Goal: Information Seeking & Learning: Learn about a topic

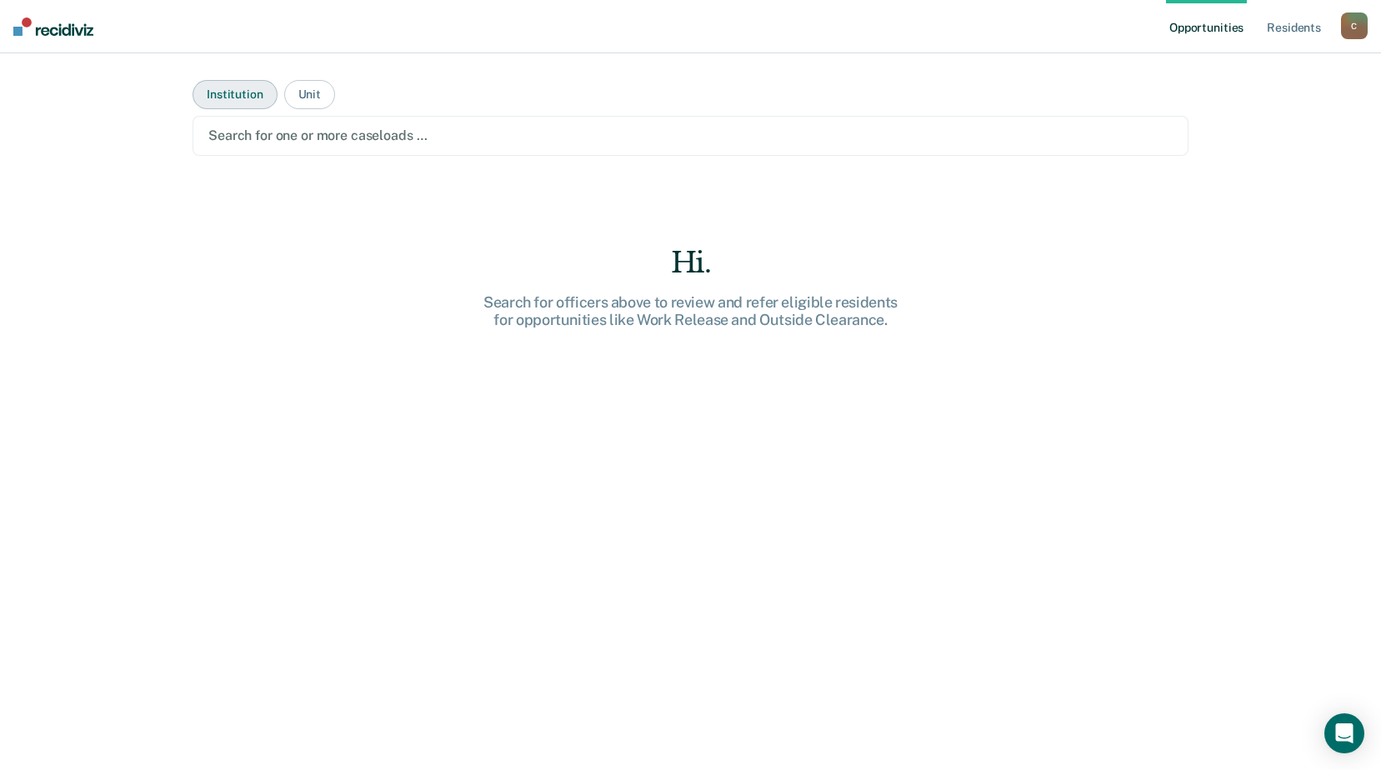
click at [225, 87] on button "Institution" at bounding box center [235, 94] width 84 height 29
click at [292, 94] on button "Unit" at bounding box center [309, 94] width 51 height 29
click at [253, 93] on button "Institution" at bounding box center [235, 94] width 84 height 29
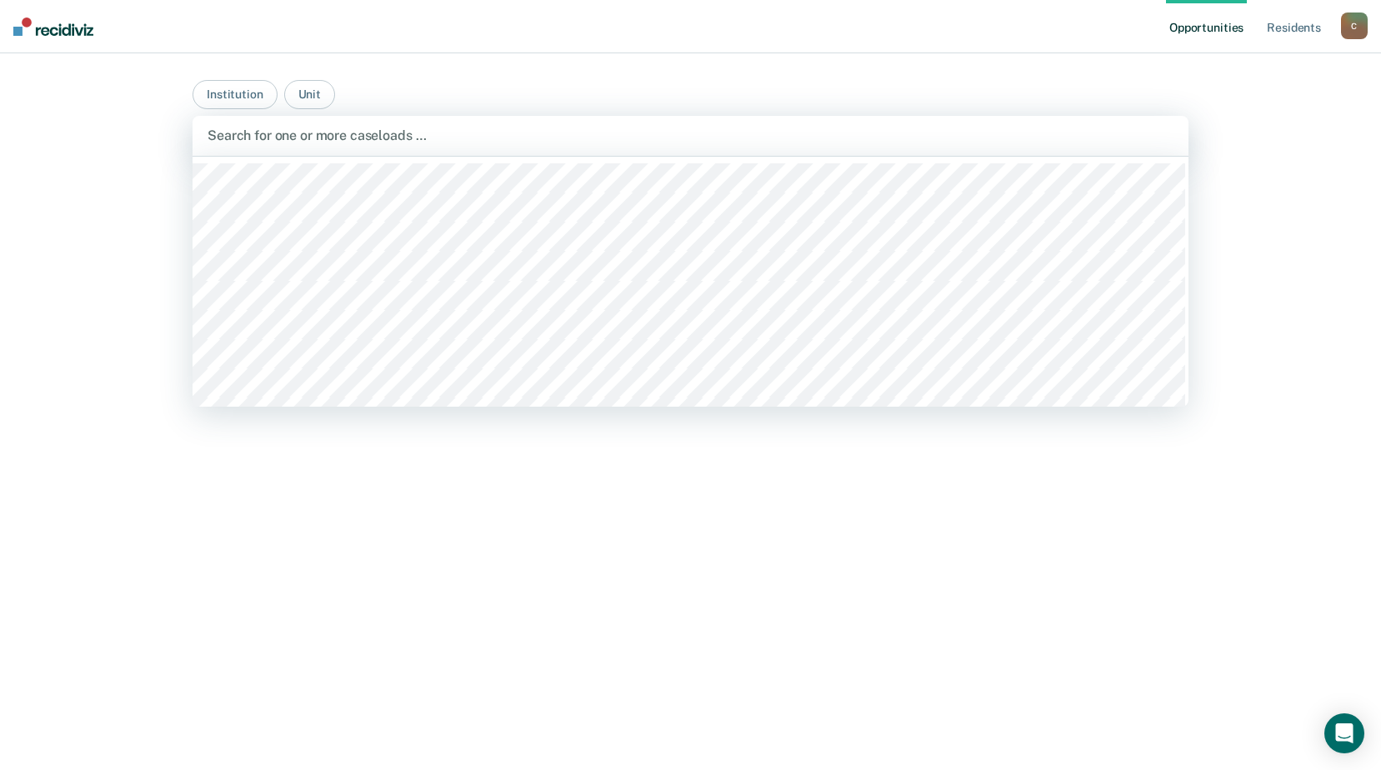
click at [338, 136] on div at bounding box center [691, 135] width 966 height 19
click at [26, 301] on div "Opportunities Resident s Charles.Matthews@doc.mo.gov C Profile How it works Log…" at bounding box center [690, 385] width 1381 height 770
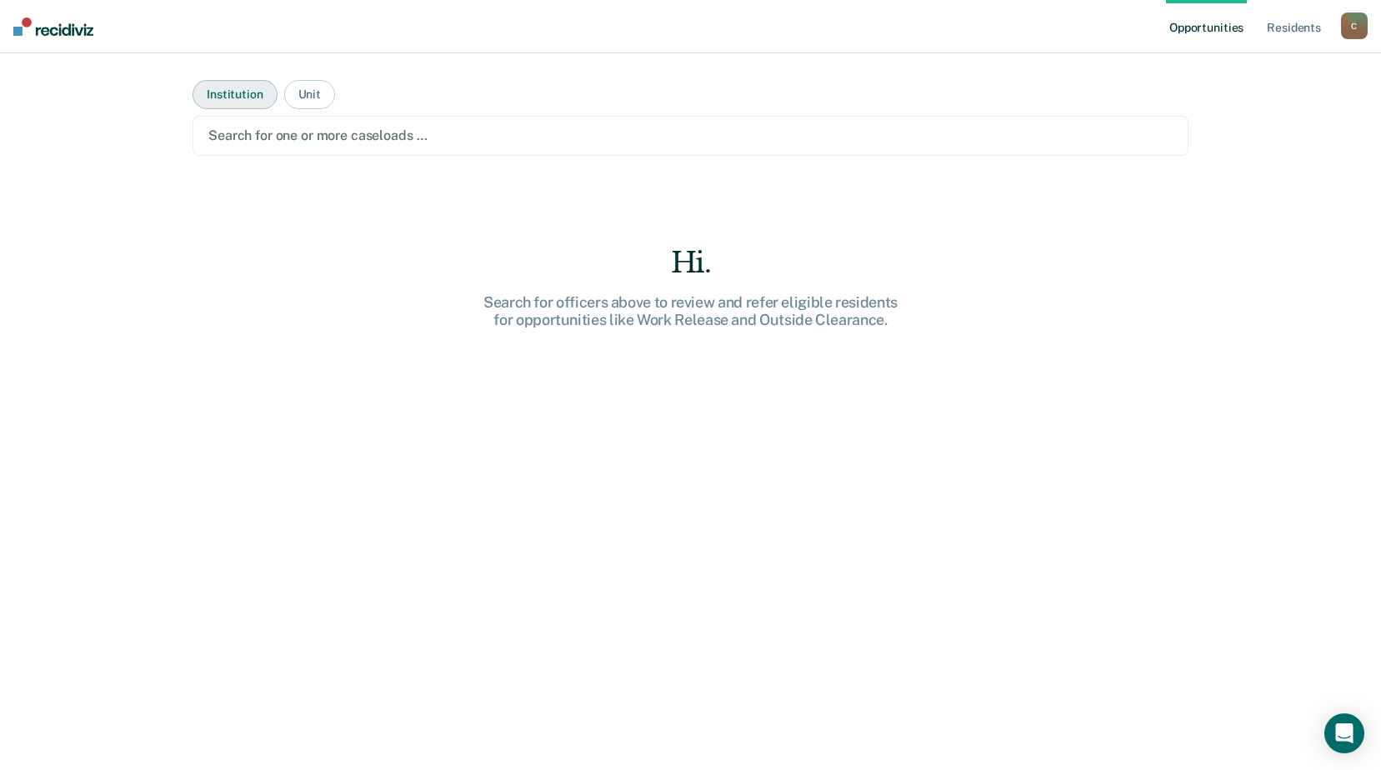
click at [239, 100] on button "Institution" at bounding box center [235, 94] width 84 height 29
click at [314, 139] on div at bounding box center [690, 135] width 965 height 19
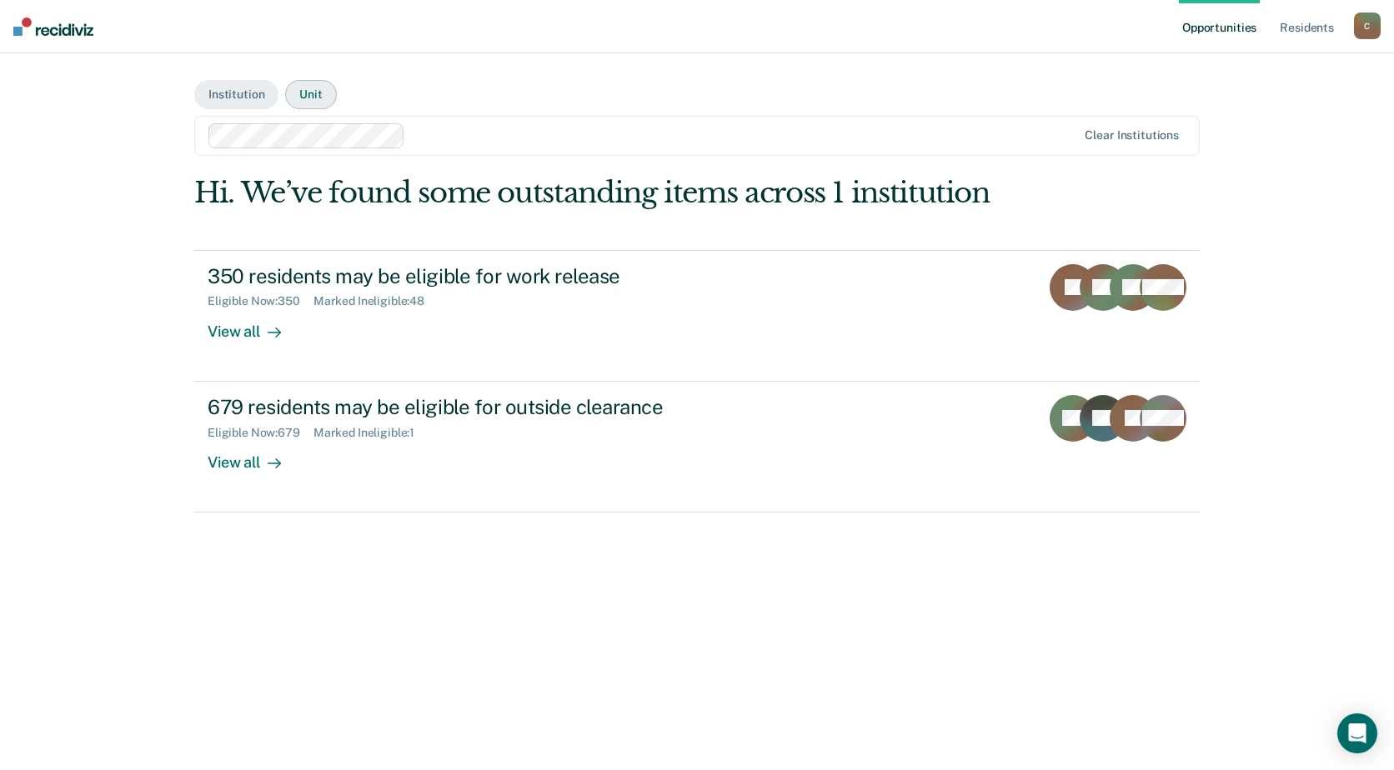
click at [313, 96] on button "Unit" at bounding box center [310, 94] width 51 height 29
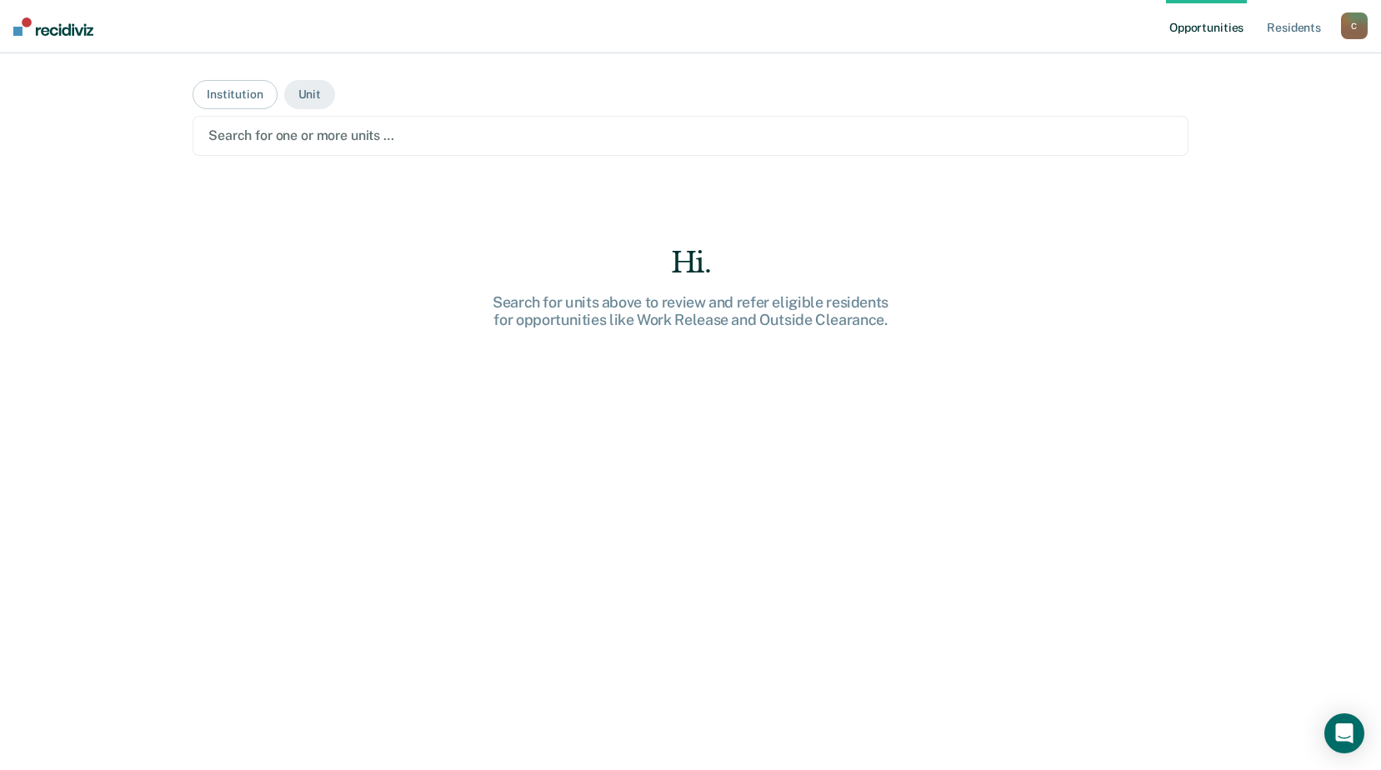
click at [311, 138] on div at bounding box center [690, 135] width 965 height 19
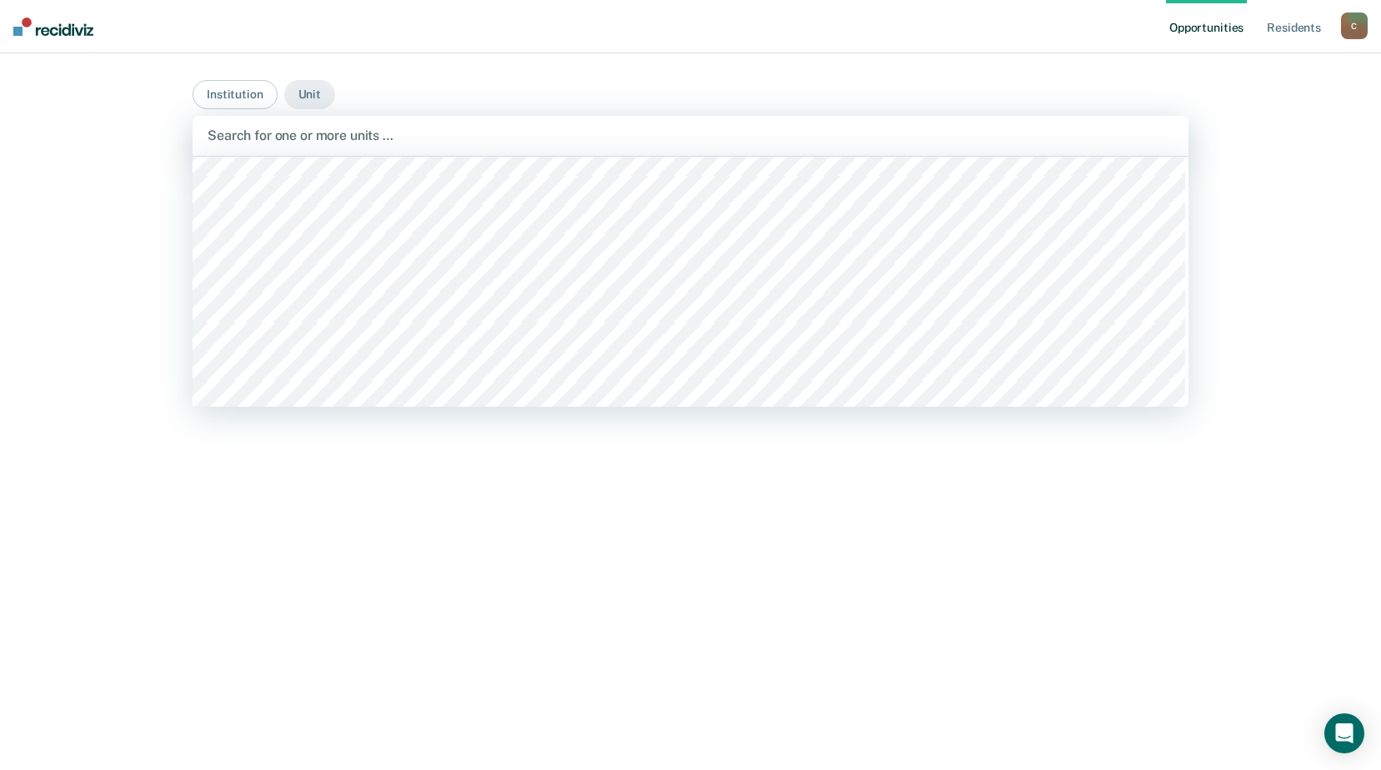
scroll to position [667, 0]
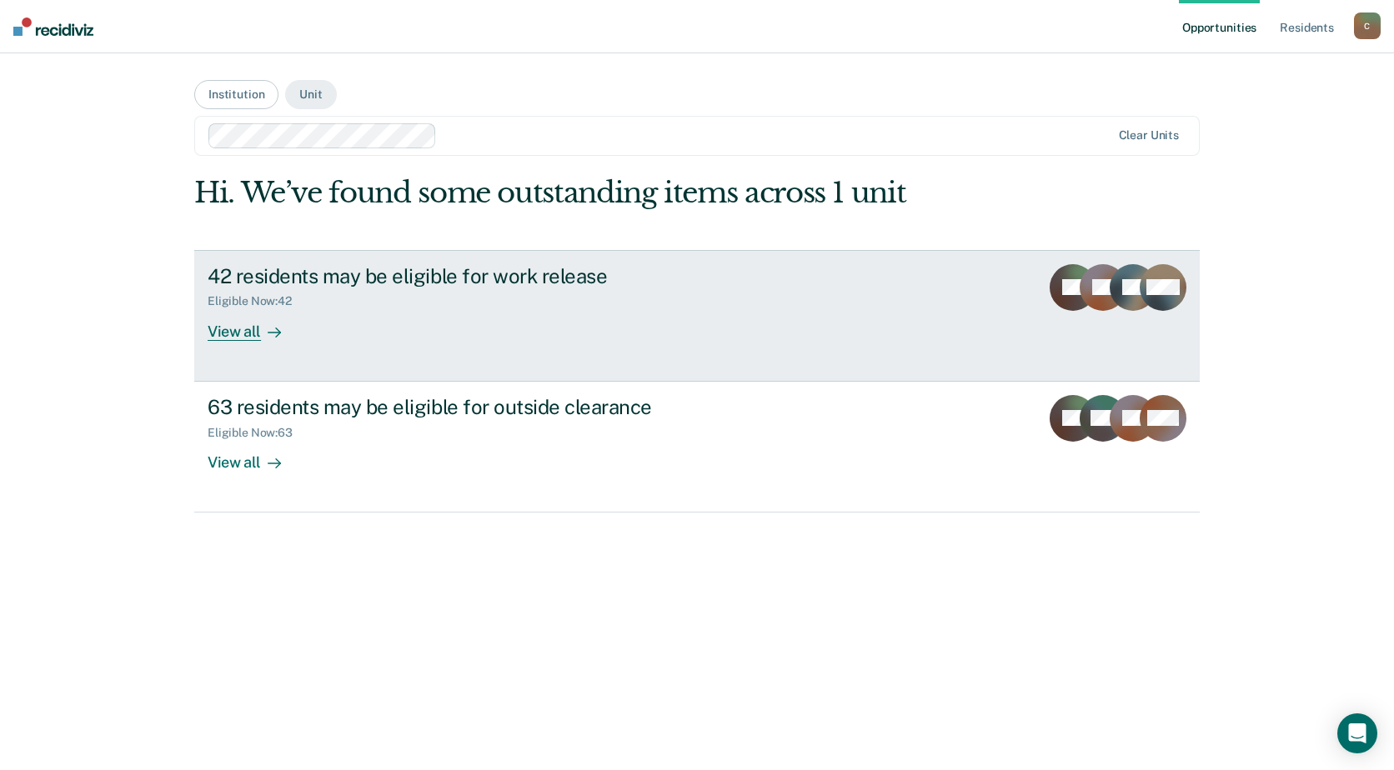
click at [247, 333] on div "View all" at bounding box center [254, 324] width 93 height 33
